Goal: Task Accomplishment & Management: Use online tool/utility

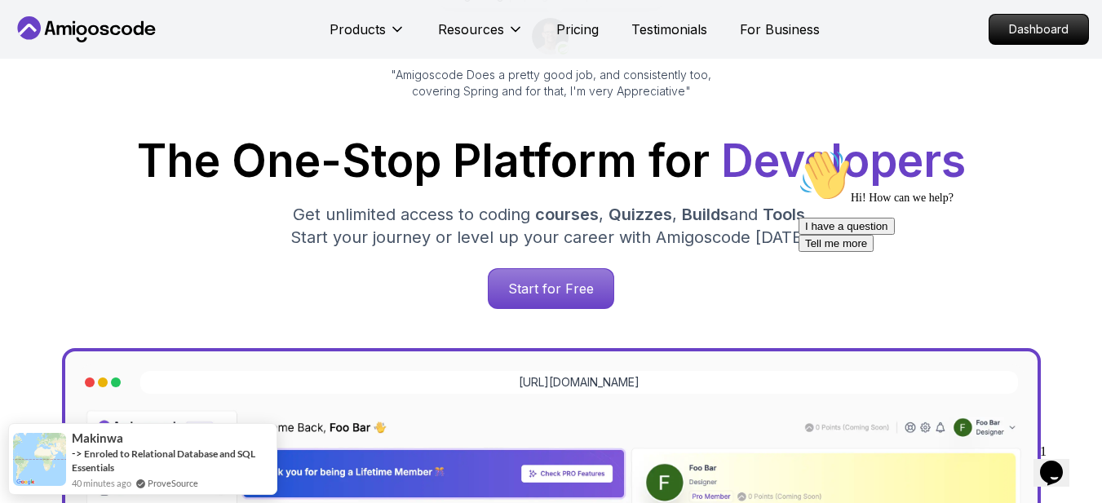
scroll to position [267, 0]
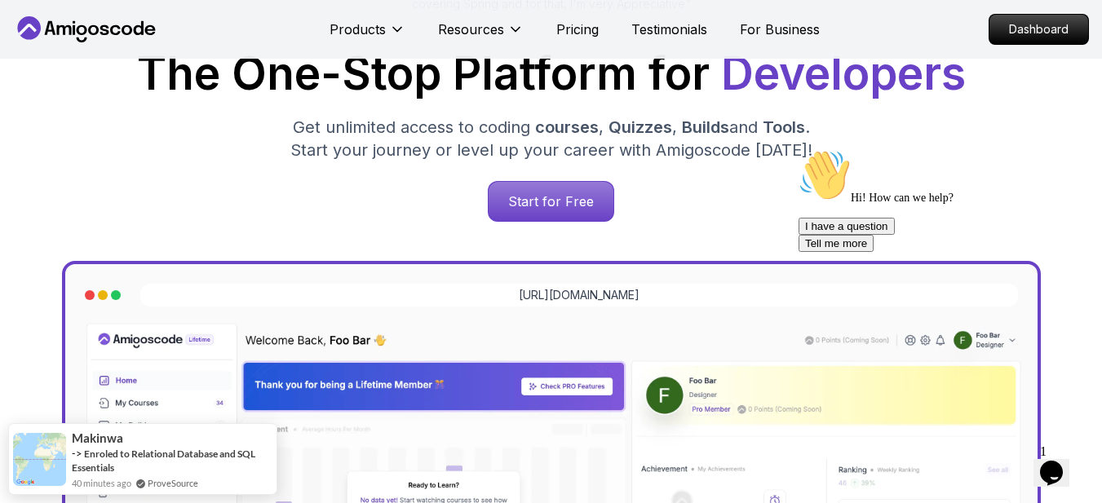
click at [799, 149] on icon "Chat attention grabber" at bounding box center [799, 149] width 0 height 0
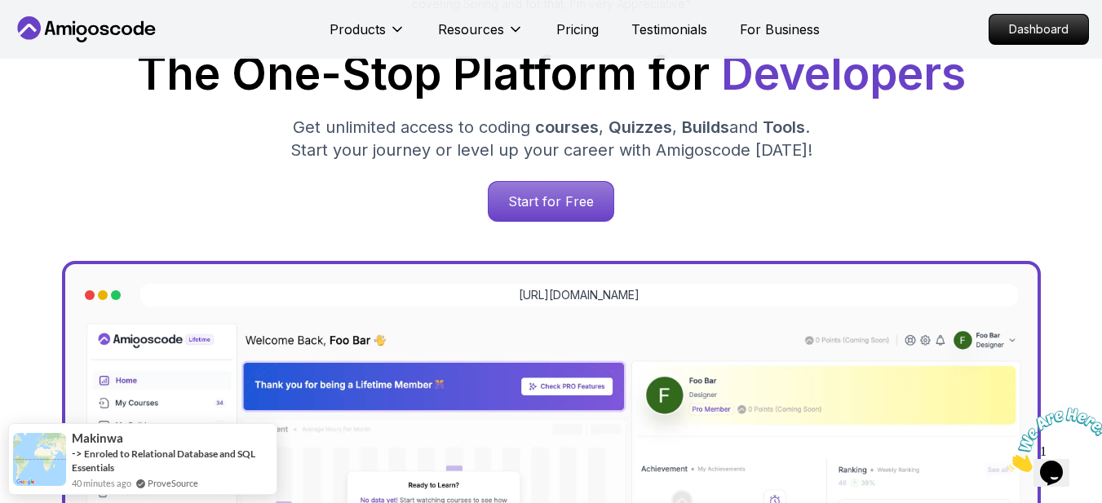
click at [825, 171] on div "The One-Stop Platform for Developers Get unlimited access to coding courses , Q…" at bounding box center [551, 136] width 1076 height 171
click at [1008, 461] on icon "Close" at bounding box center [1008, 468] width 0 height 14
click at [927, 187] on div "Start for Free" at bounding box center [551, 201] width 1076 height 41
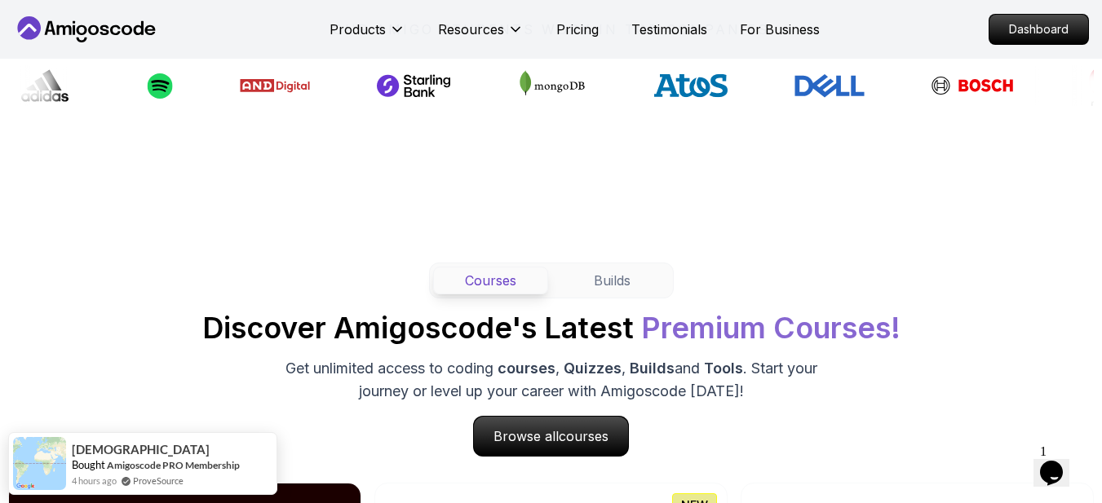
scroll to position [1360, 0]
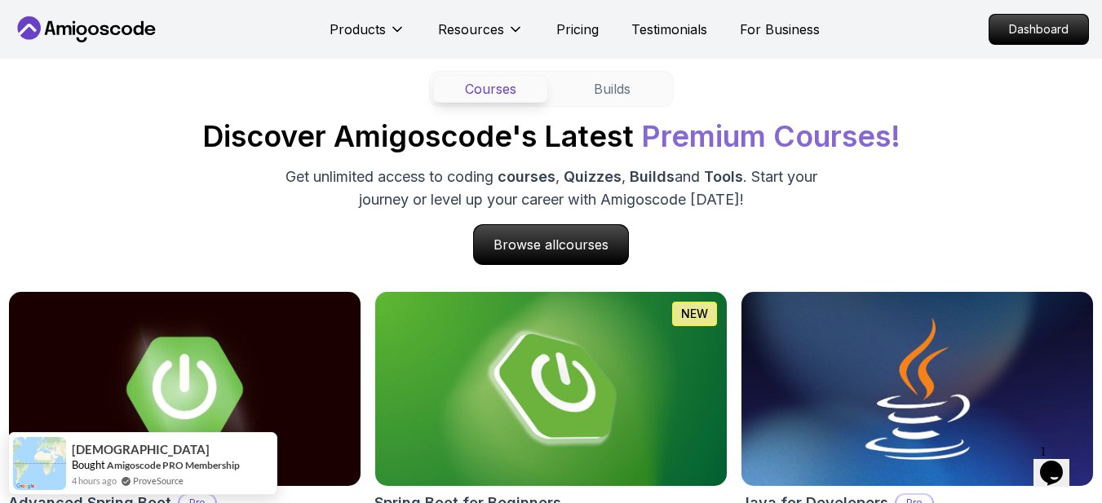
scroll to position [1534, 0]
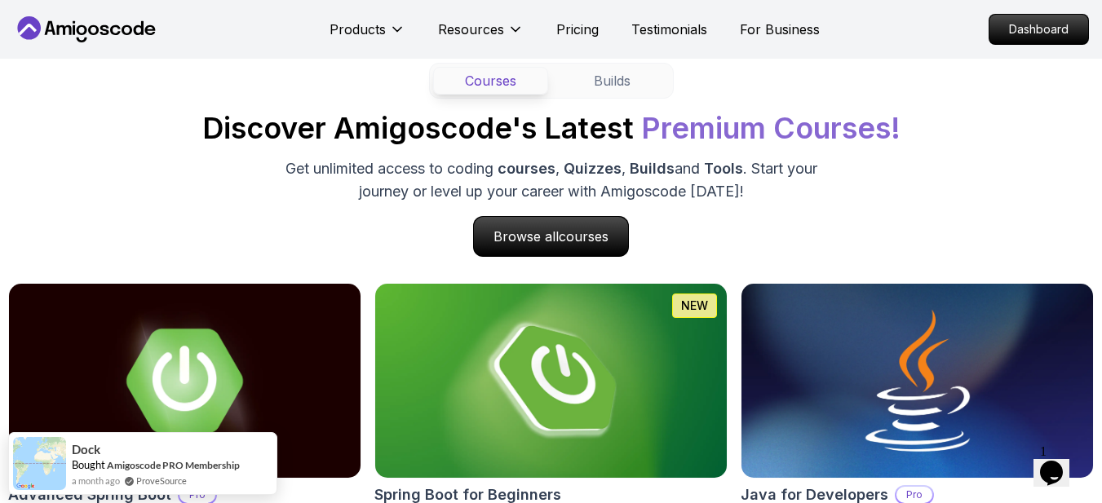
click at [773, 262] on div "Courses Builds Discover Amigoscode's Latest Premium Courses! Get unlimited acce…" at bounding box center [551, 440] width 1086 height 755
click at [628, 71] on button "Builds" at bounding box center [612, 81] width 115 height 28
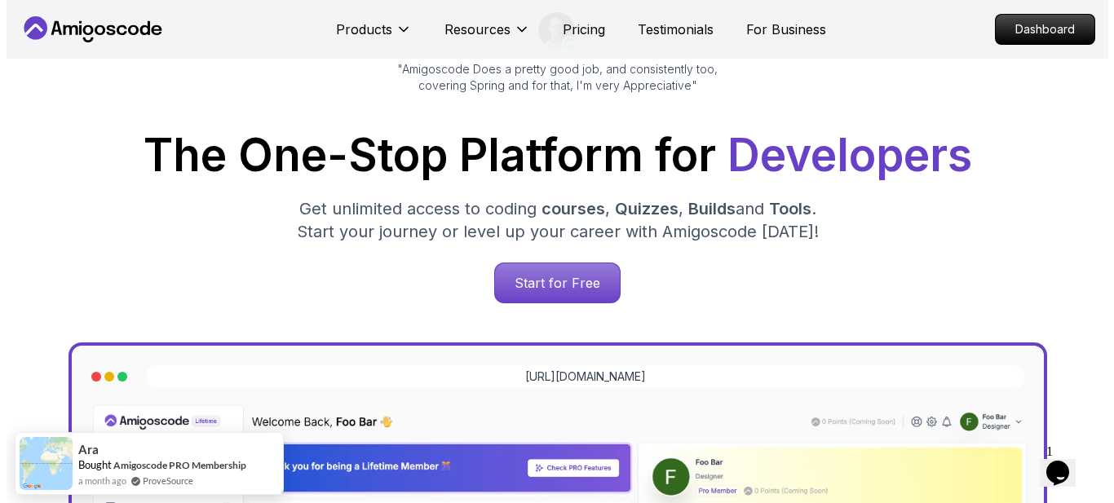
scroll to position [0, 0]
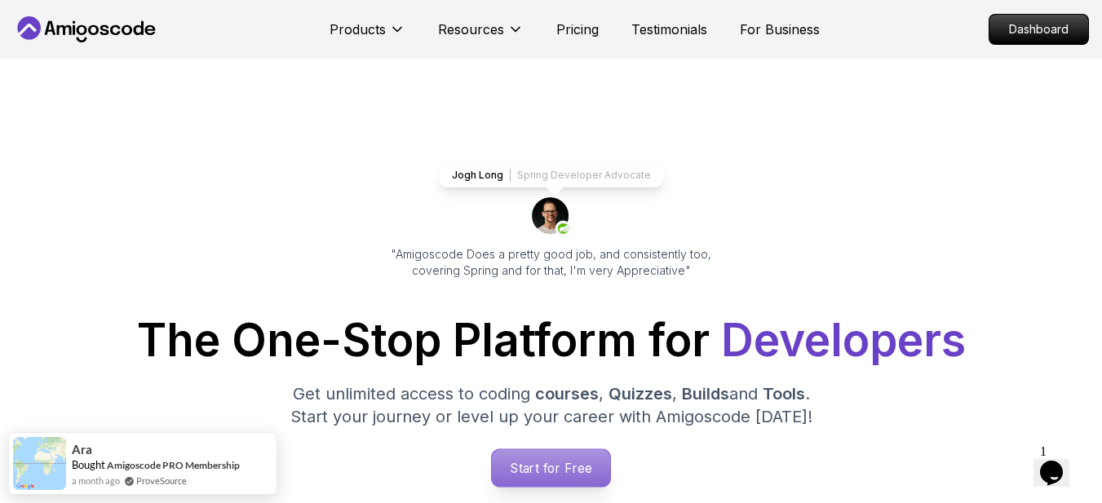
click at [551, 476] on p "Start for Free" at bounding box center [551, 469] width 118 height 38
